Goal: Task Accomplishment & Management: Manage account settings

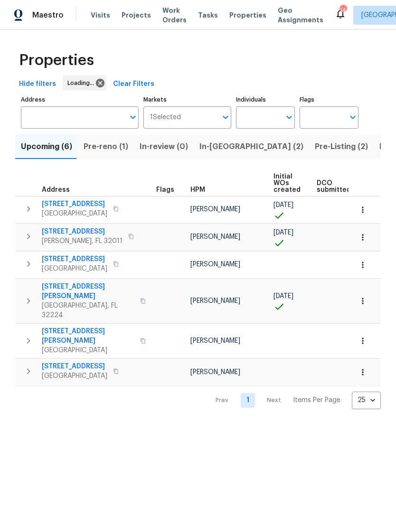
click at [379, 153] on span "Listed (70)" at bounding box center [399, 146] width 41 height 13
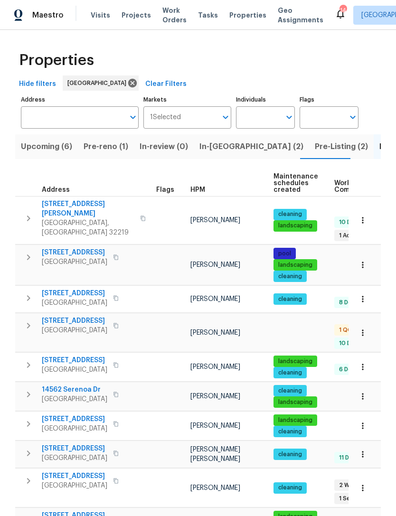
click at [201, 193] on span "HPM" at bounding box center [197, 190] width 15 height 7
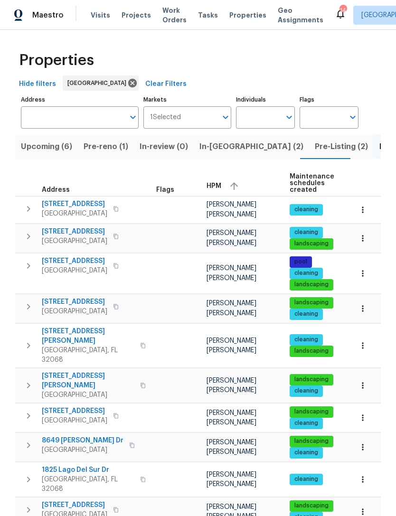
click at [81, 266] on span "[STREET_ADDRESS]" at bounding box center [75, 260] width 66 height 9
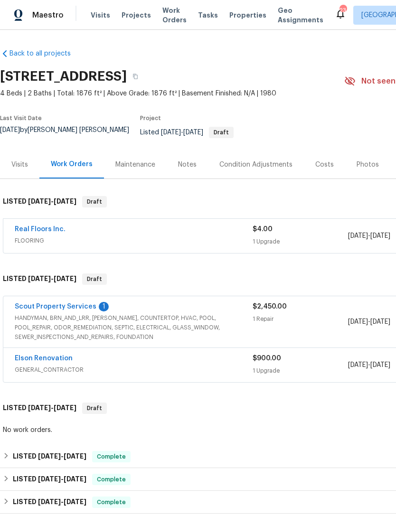
click at [80, 310] on link "Scout Property Services" at bounding box center [56, 306] width 82 height 7
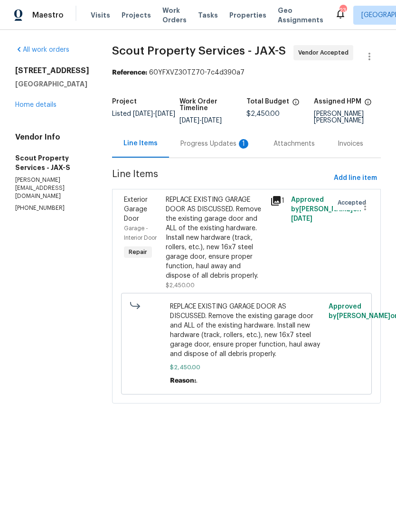
click at [185, 149] on div "Progress Updates 1" at bounding box center [215, 143] width 70 height 9
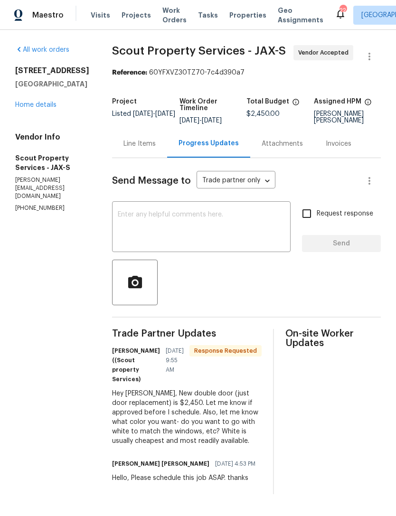
click at [123, 149] on div "Line Items" at bounding box center [139, 143] width 32 height 9
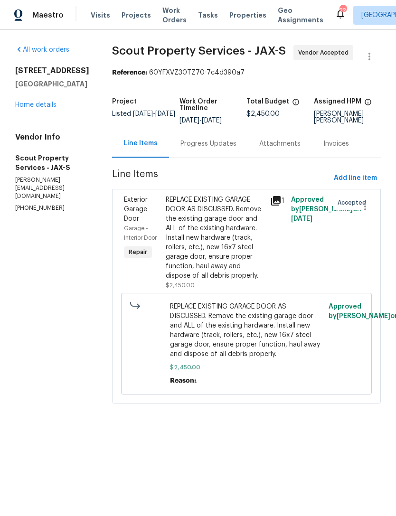
click at [185, 158] on div "Progress Updates" at bounding box center [208, 144] width 79 height 28
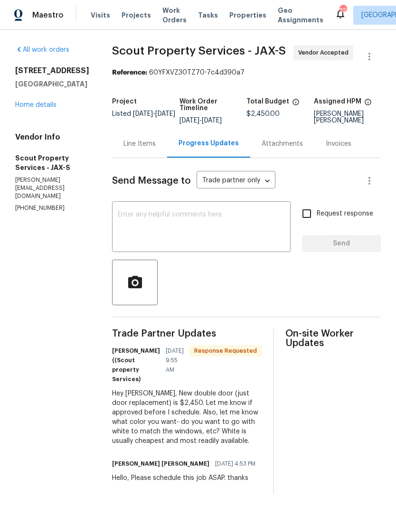
click at [253, 245] on textarea at bounding box center [201, 227] width 167 height 33
click at [29, 108] on link "Home details" at bounding box center [35, 105] width 41 height 7
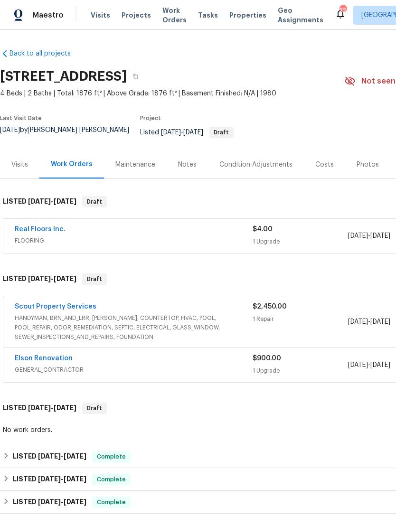
click at [29, 340] on span "HANDYMAN, BRN_AND_LRR, [PERSON_NAME], COUNTERTOP, HVAC, POOL, POOL_REPAIR, ODOR…" at bounding box center [134, 327] width 238 height 28
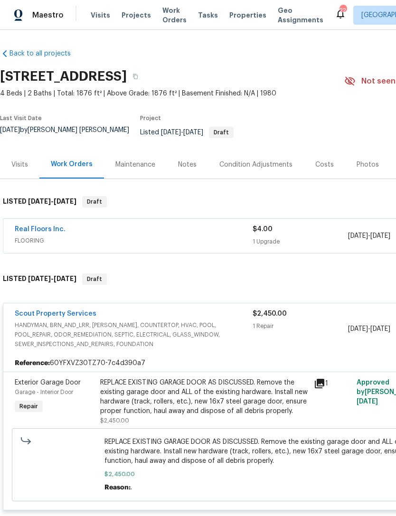
click at [41, 333] on span "HANDYMAN, BRN_AND_LRR, [PERSON_NAME], COUNTERTOP, HVAC, POOL, POOL_REPAIR, ODOR…" at bounding box center [134, 335] width 238 height 28
